Goal: Check status: Check status

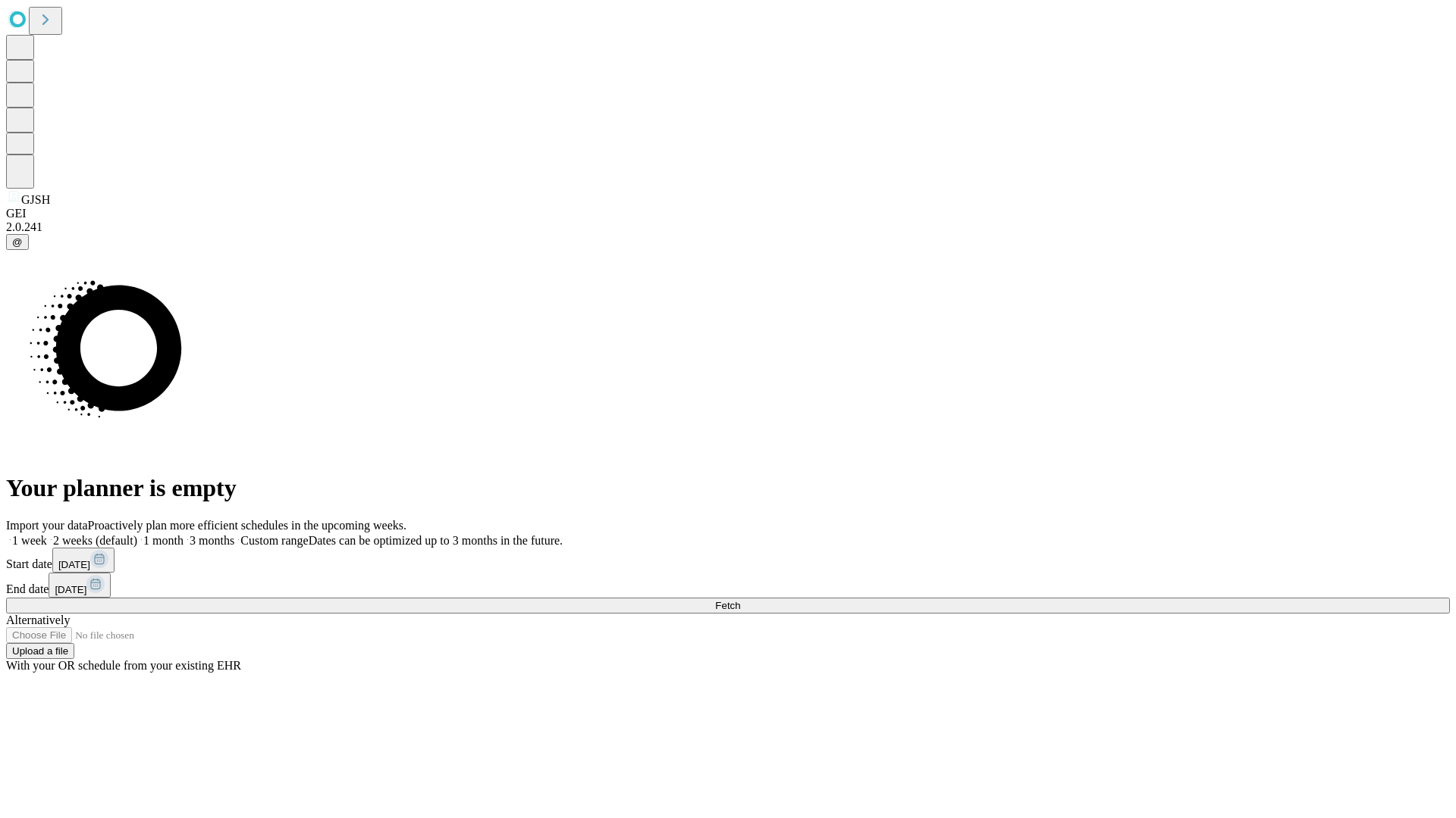
click at [740, 600] on span "Fetch" at bounding box center [727, 605] width 25 height 11
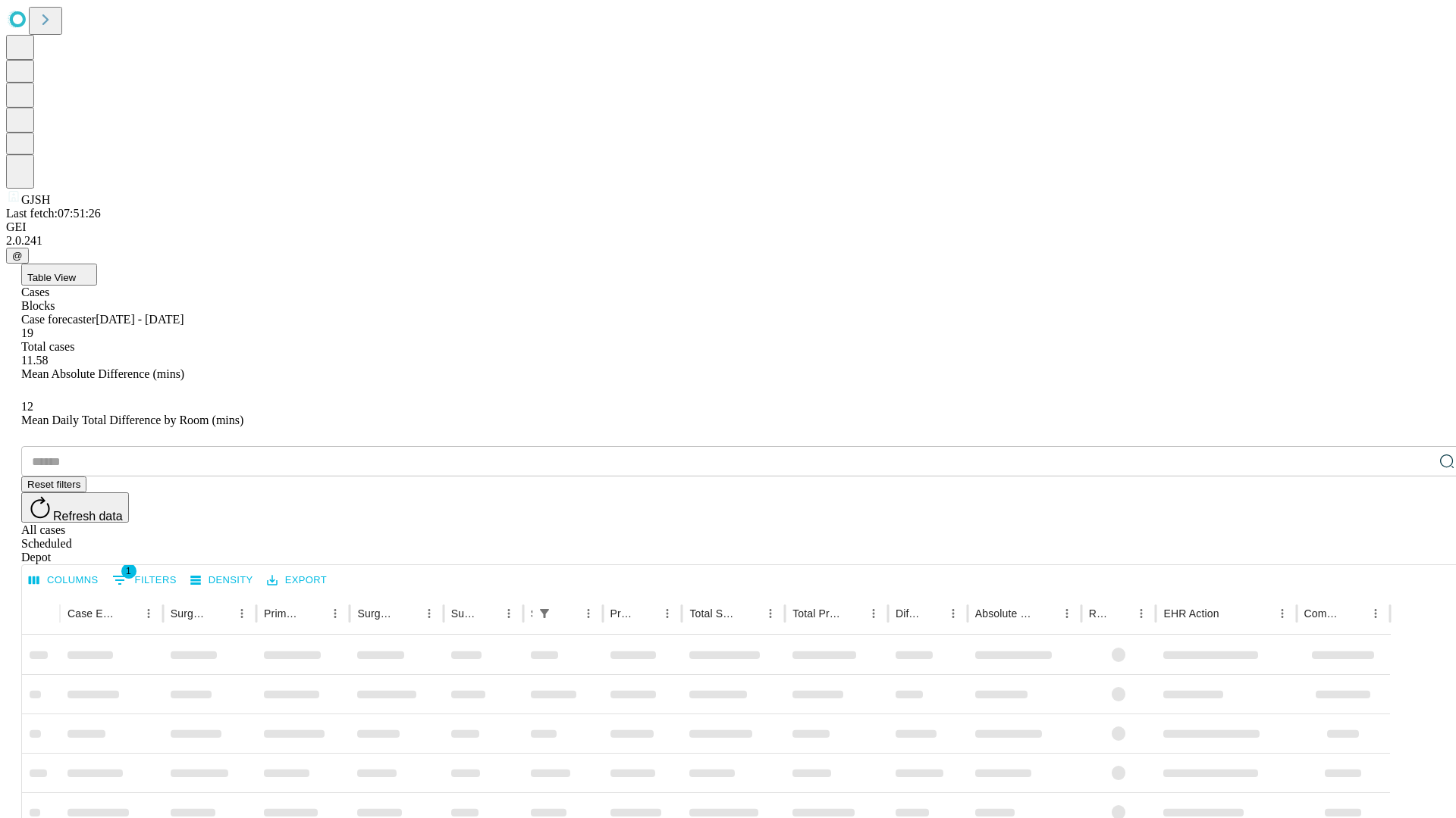
click at [76, 272] on span "Table View" at bounding box center [51, 278] width 49 height 11
